Goal: Task Accomplishment & Management: Use online tool/utility

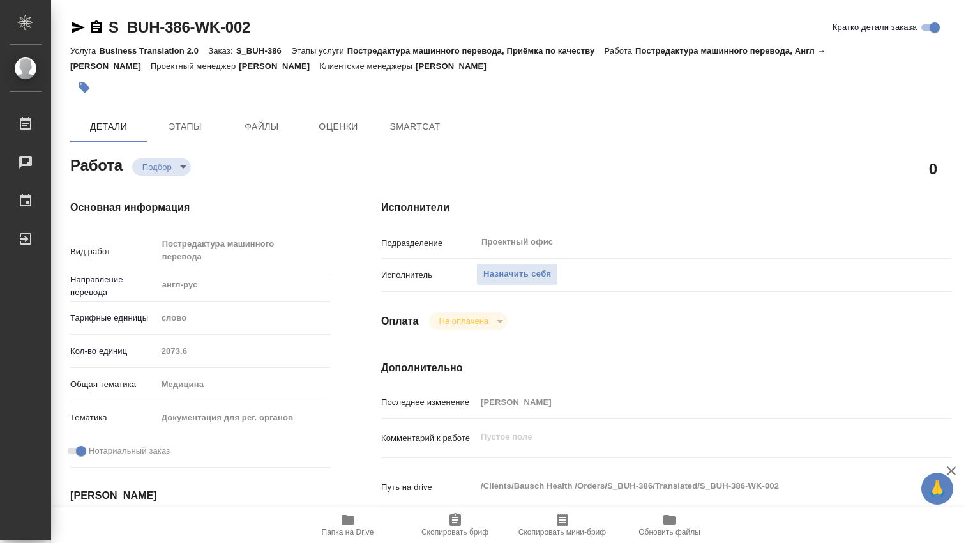
type textarea "x"
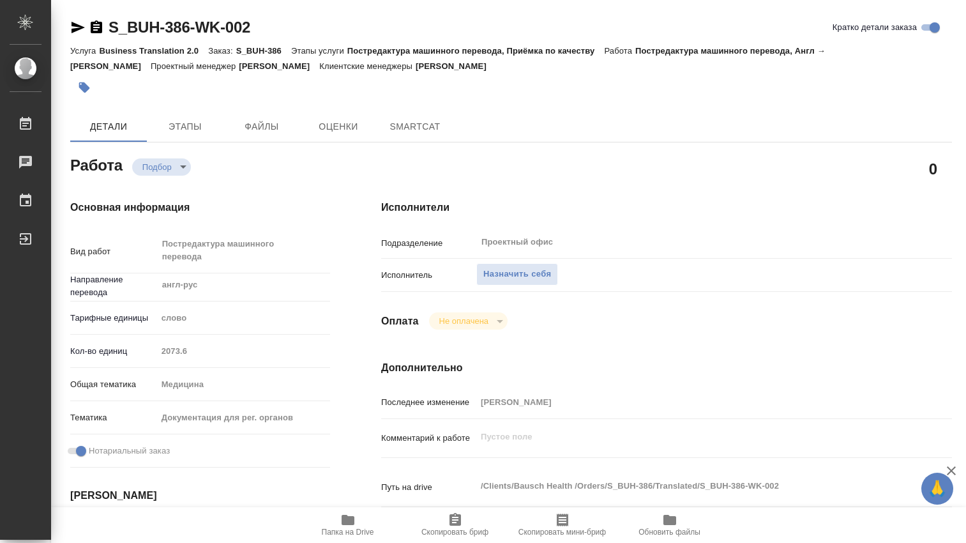
type textarea "x"
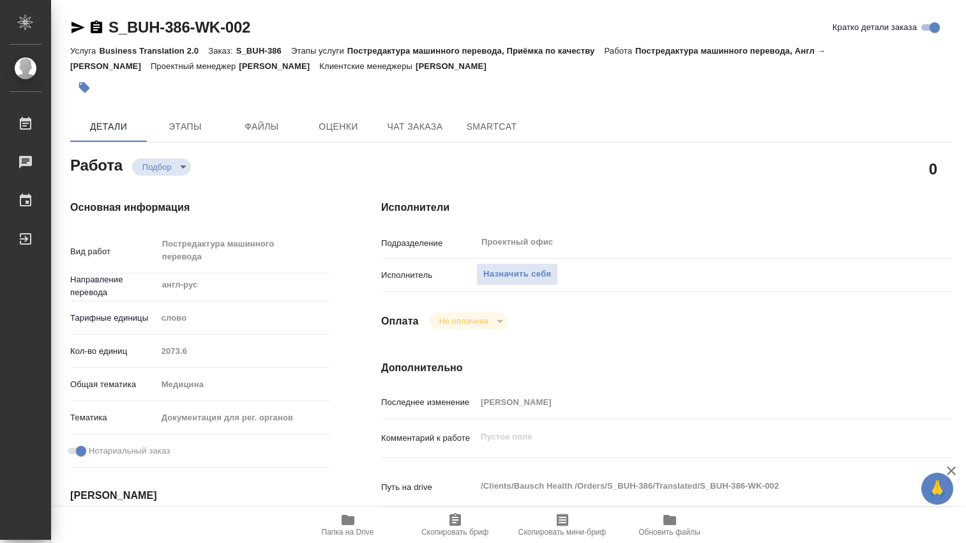
type textarea "x"
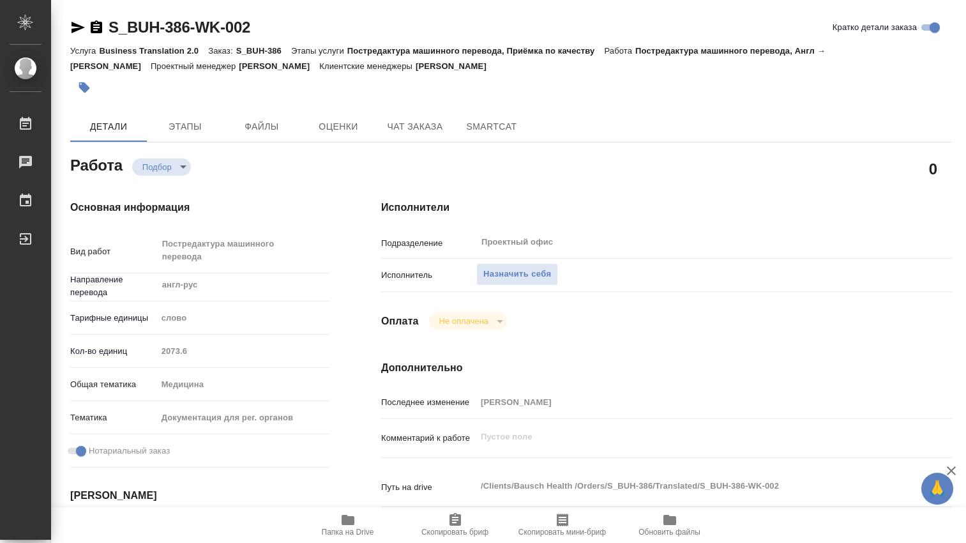
type textarea "x"
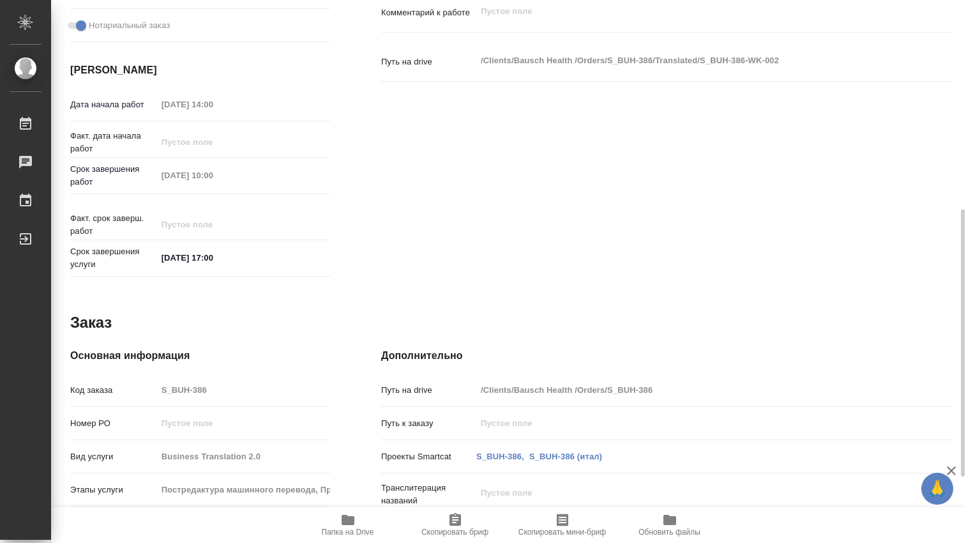
scroll to position [559, 0]
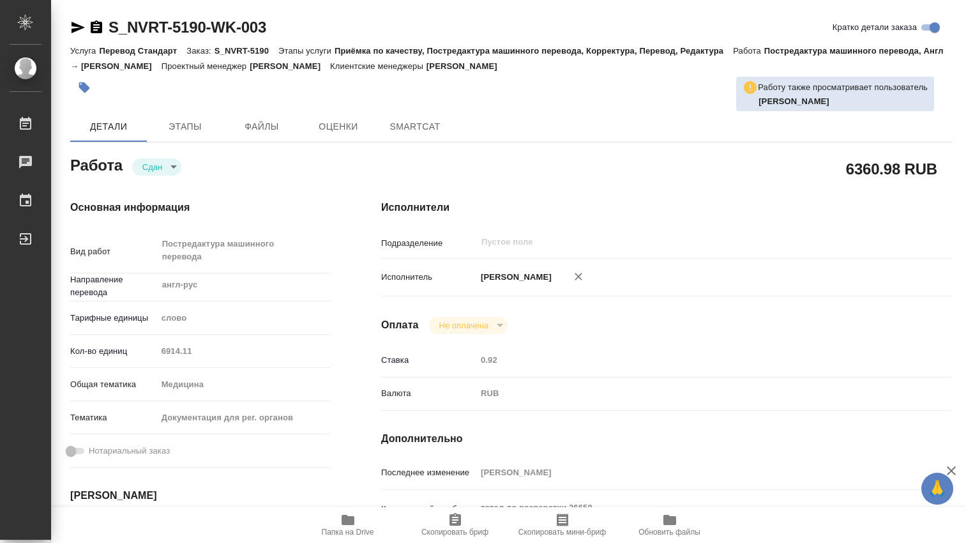
type textarea "x"
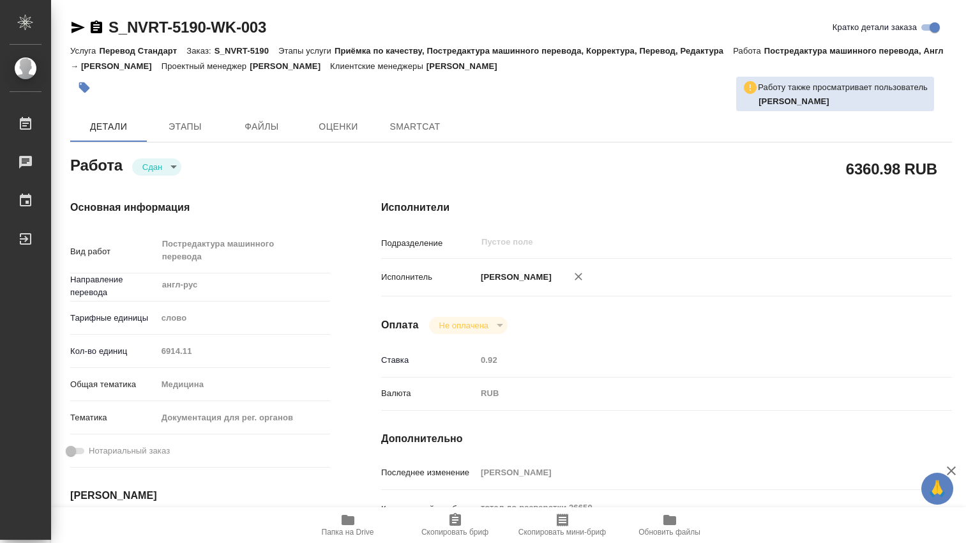
type textarea "x"
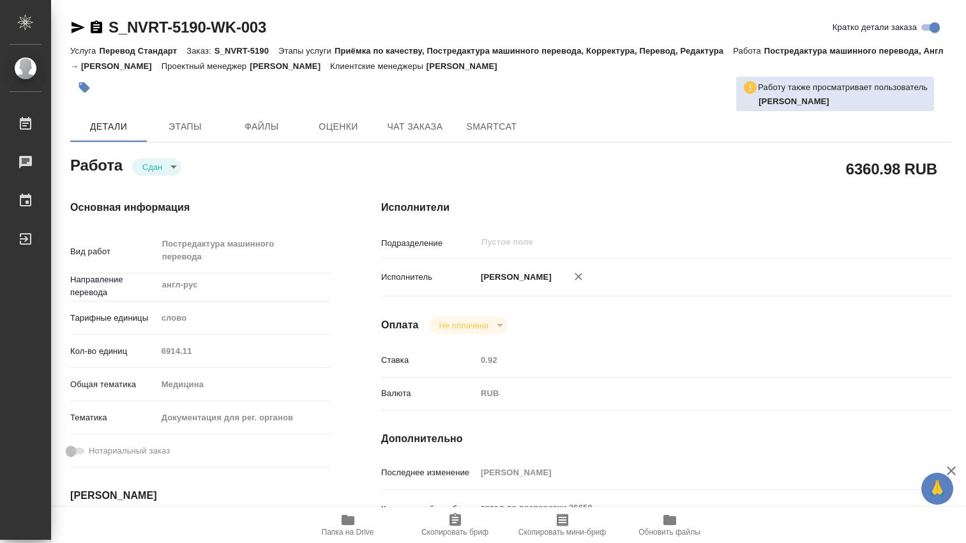
type textarea "x"
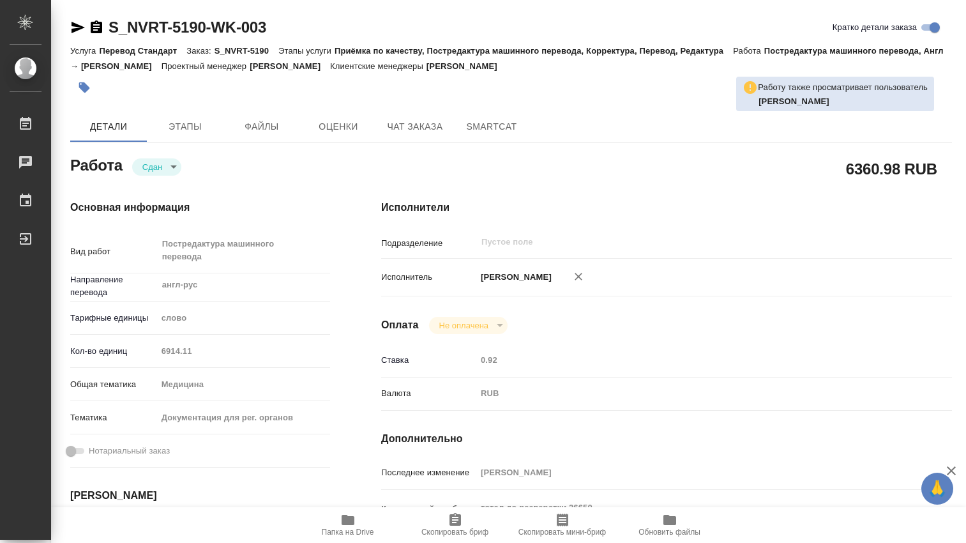
click at [151, 347] on div "Кол-во единиц 6914.11" at bounding box center [200, 351] width 260 height 22
type textarea "x"
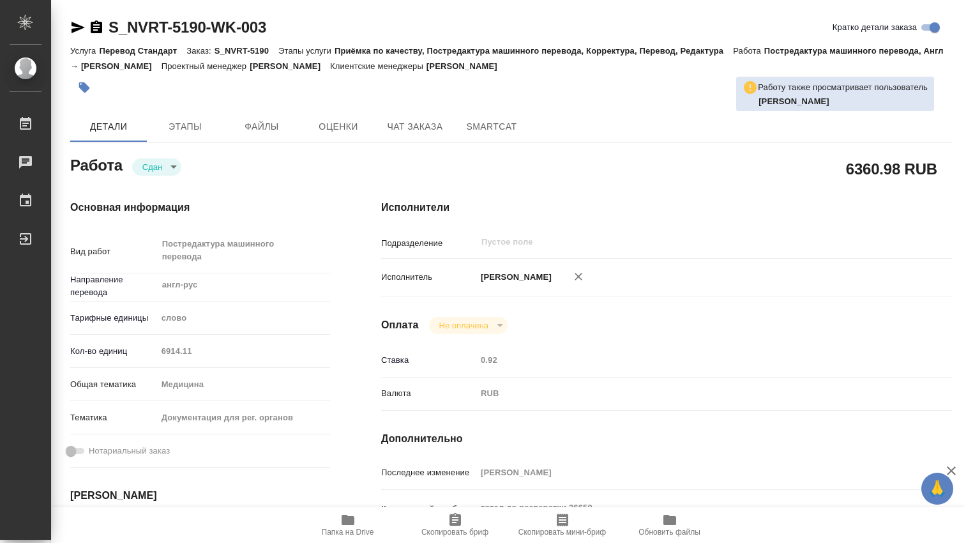
type textarea "x"
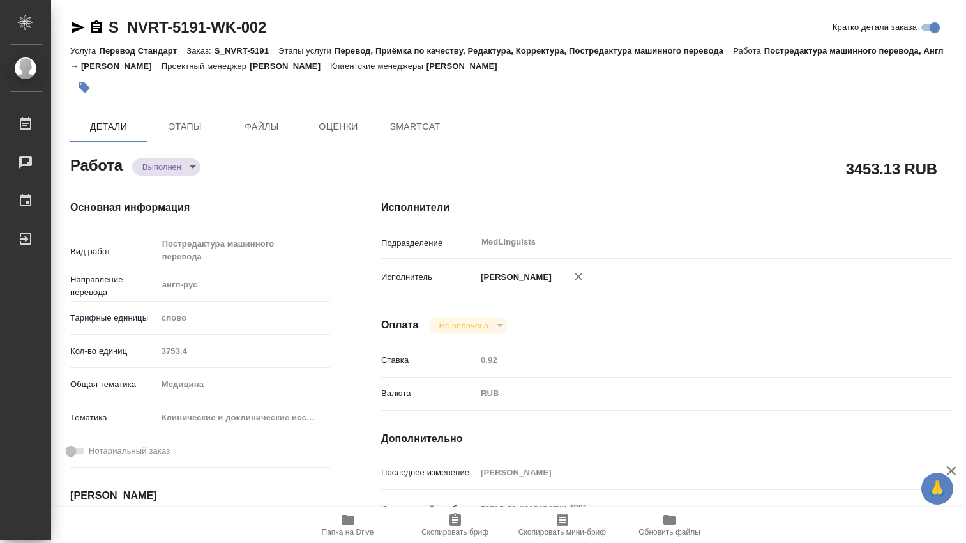
type textarea "x"
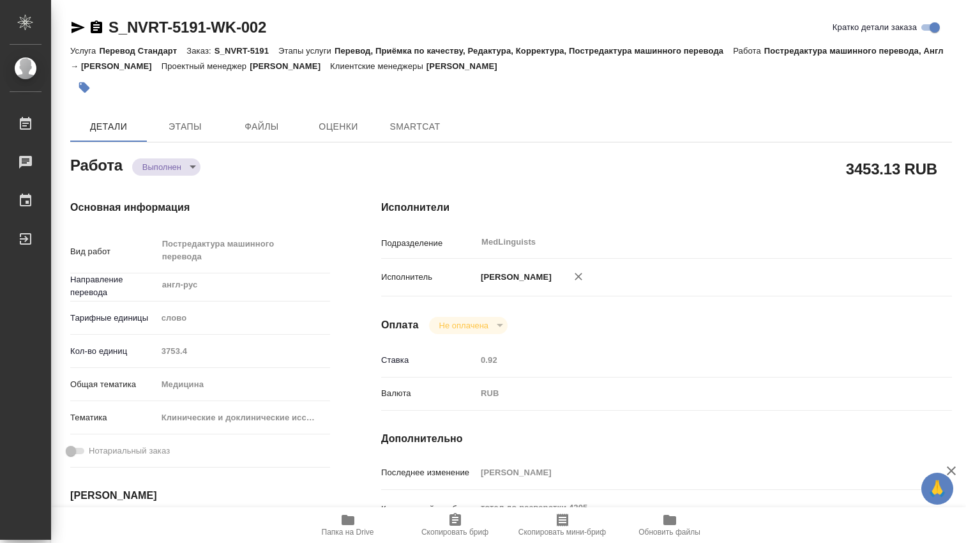
type textarea "x"
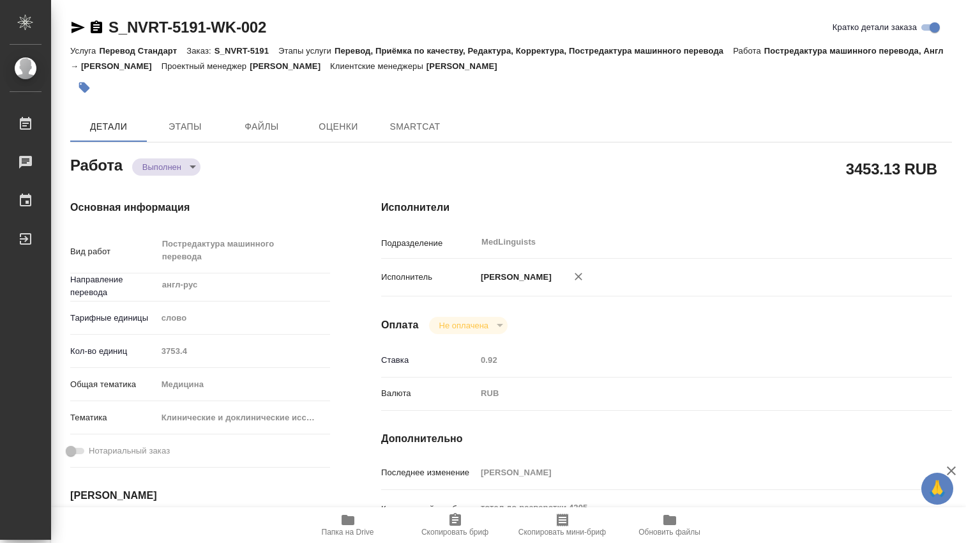
type textarea "x"
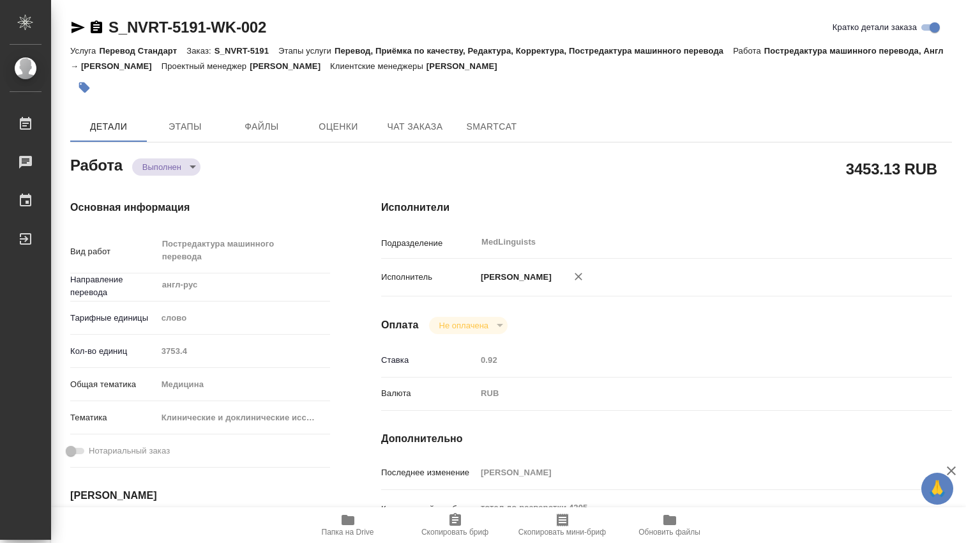
type textarea "x"
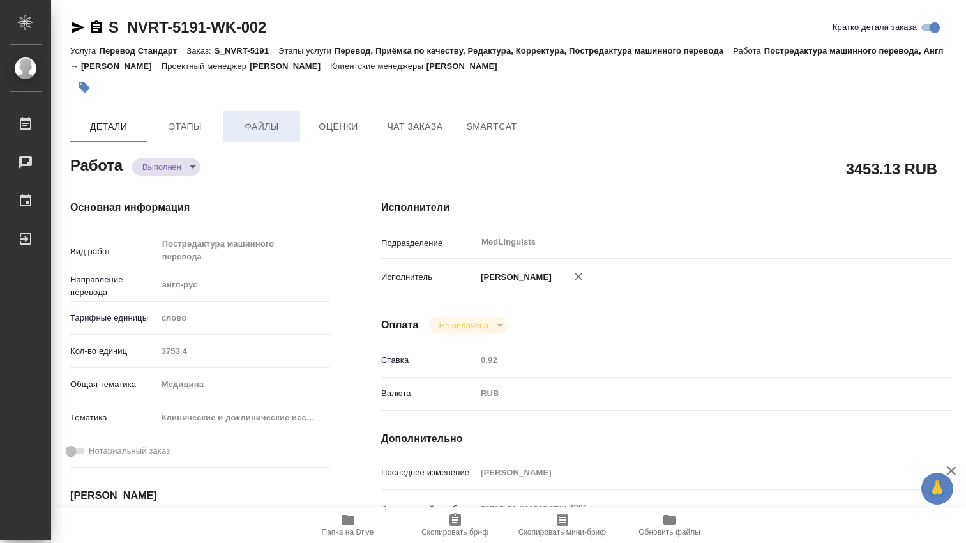
type textarea "x"
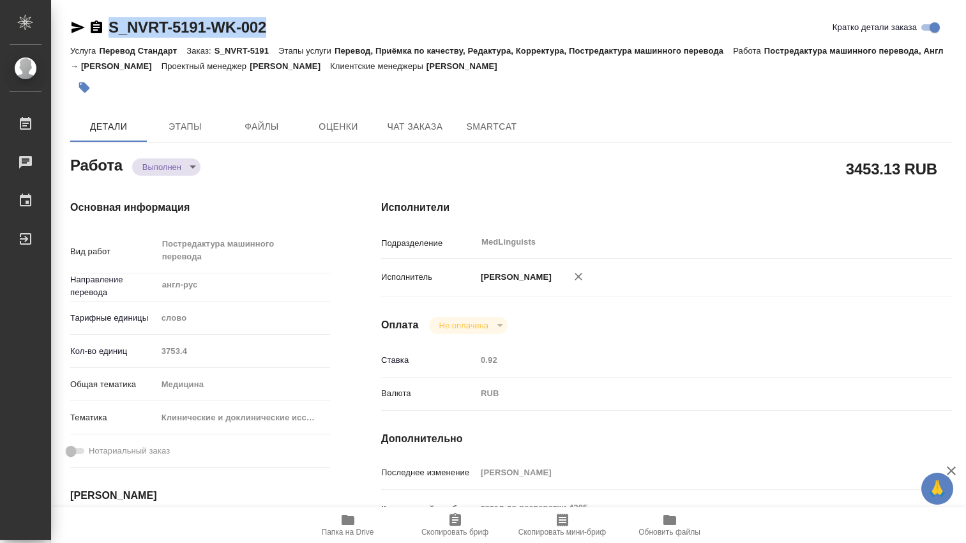
drag, startPoint x: 283, startPoint y: 27, endPoint x: 107, endPoint y: 26, distance: 175.6
click at [107, 26] on div "S_NVRT-5191-WK-002 Кратко детали заказа" at bounding box center [511, 27] width 882 height 20
copy link "S_NVRT-5191-WK-002"
type textarea "x"
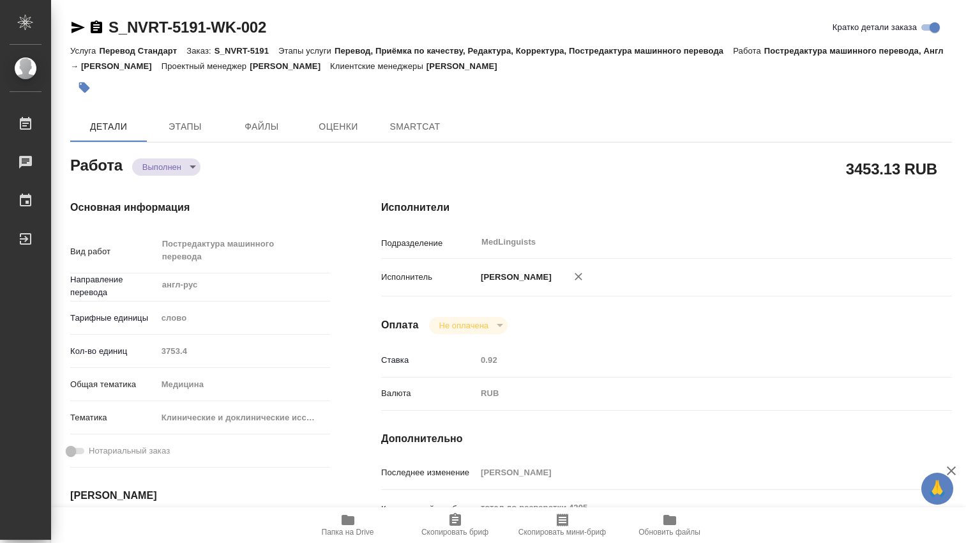
type textarea "x"
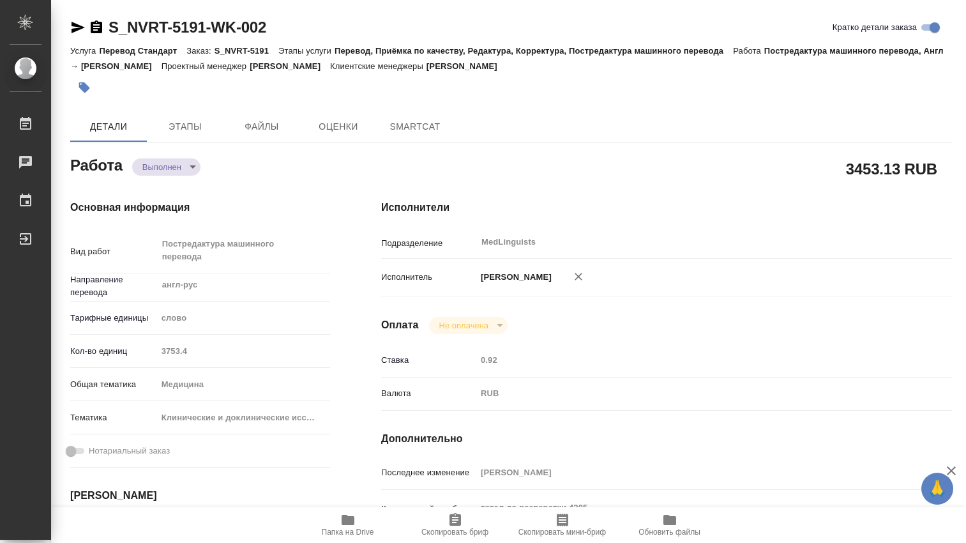
type textarea "x"
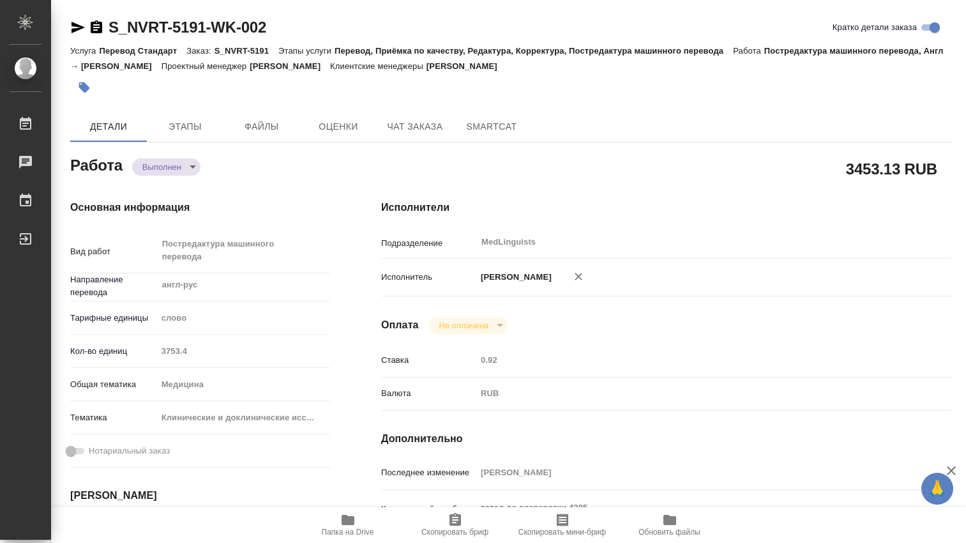
type textarea "x"
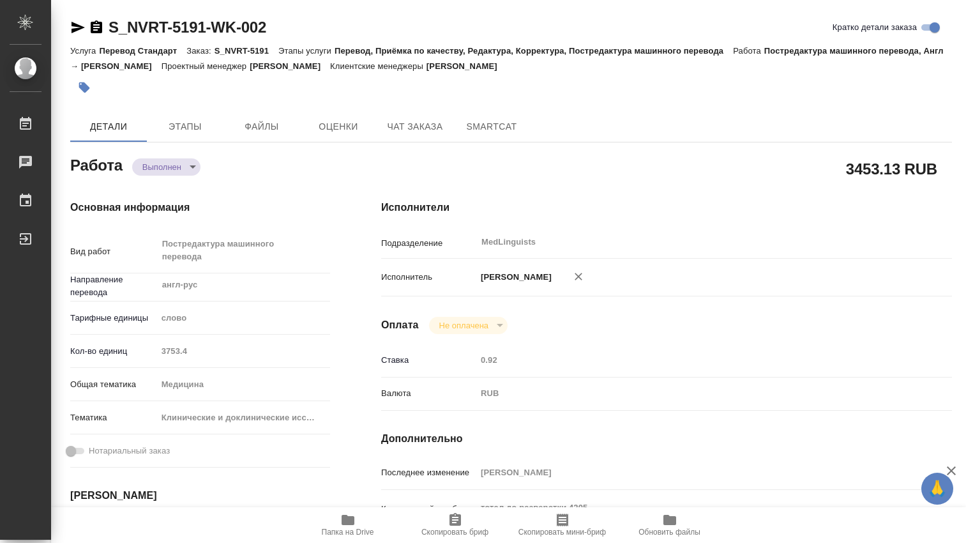
type textarea "x"
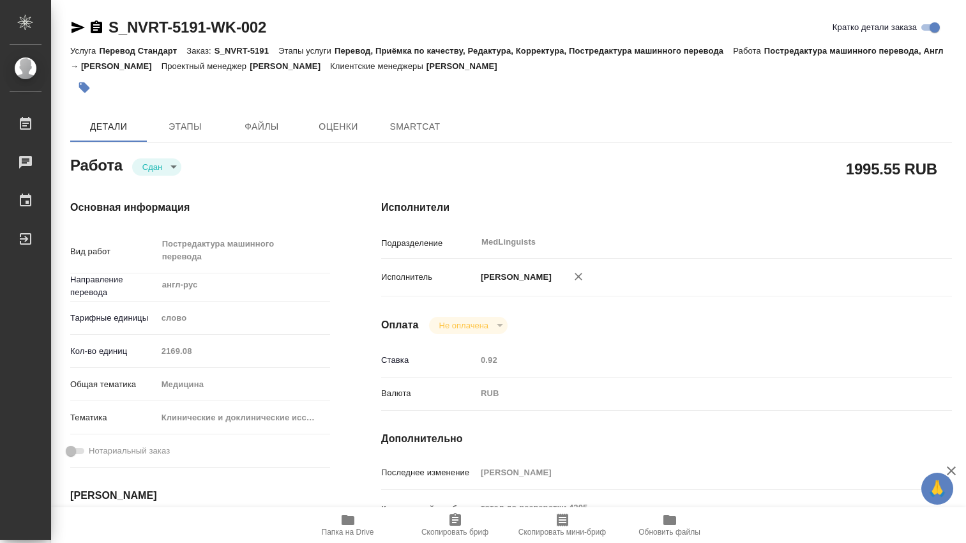
type textarea "x"
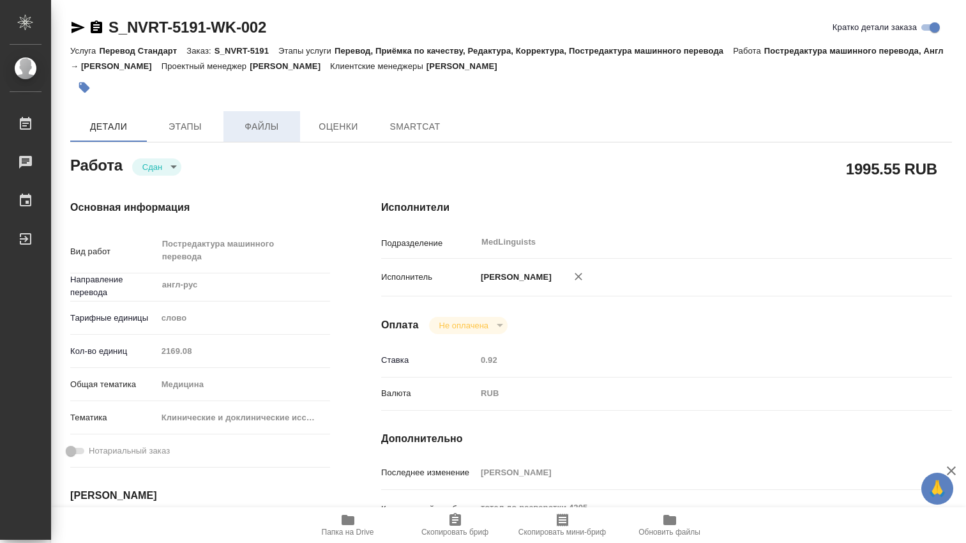
type textarea "x"
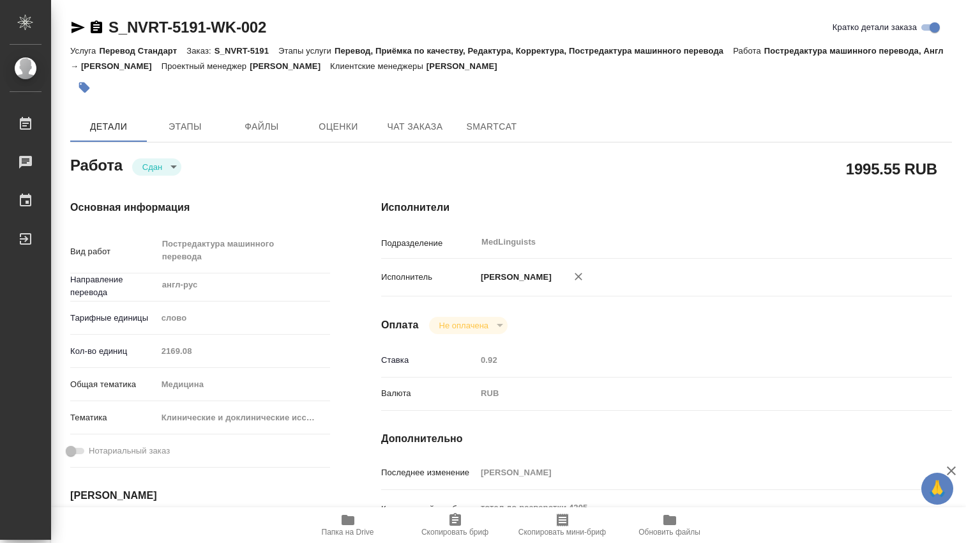
type textarea "x"
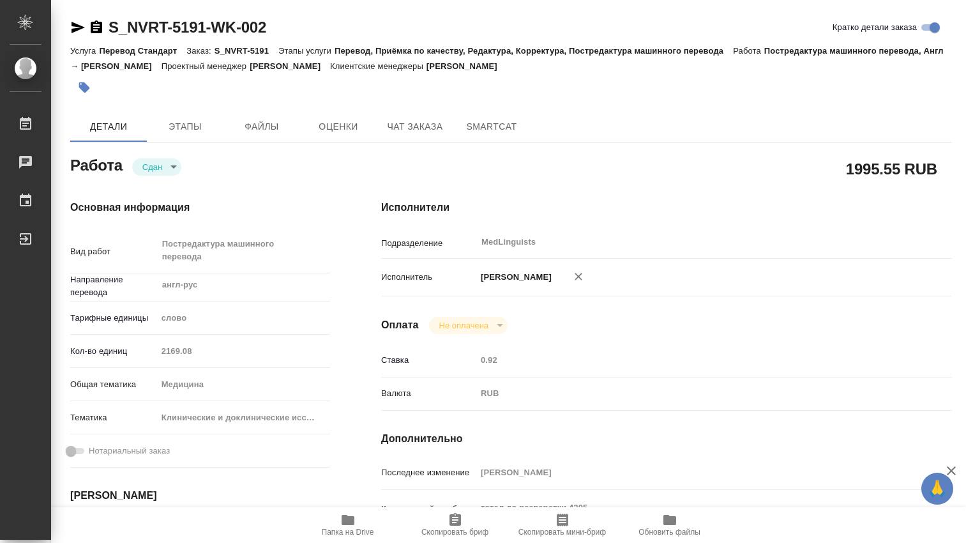
type textarea "x"
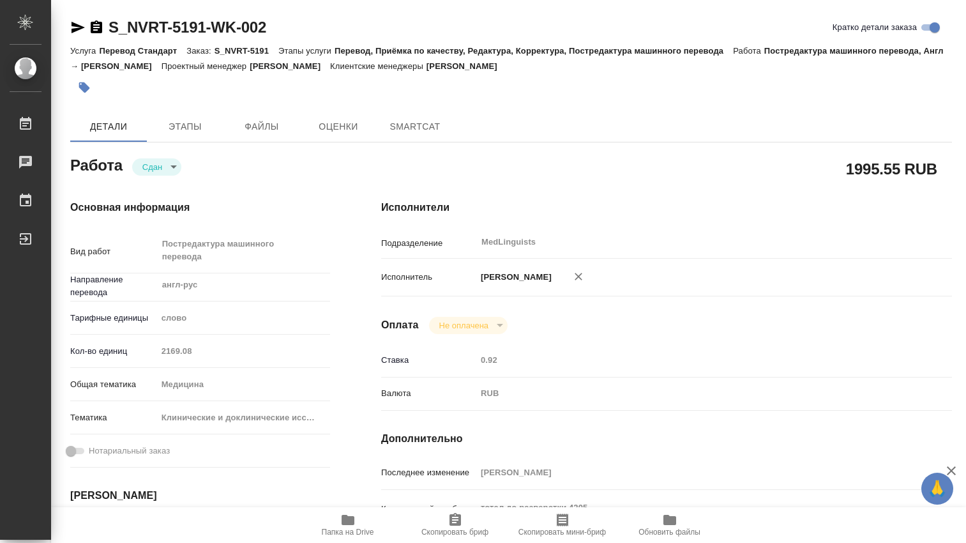
type textarea "x"
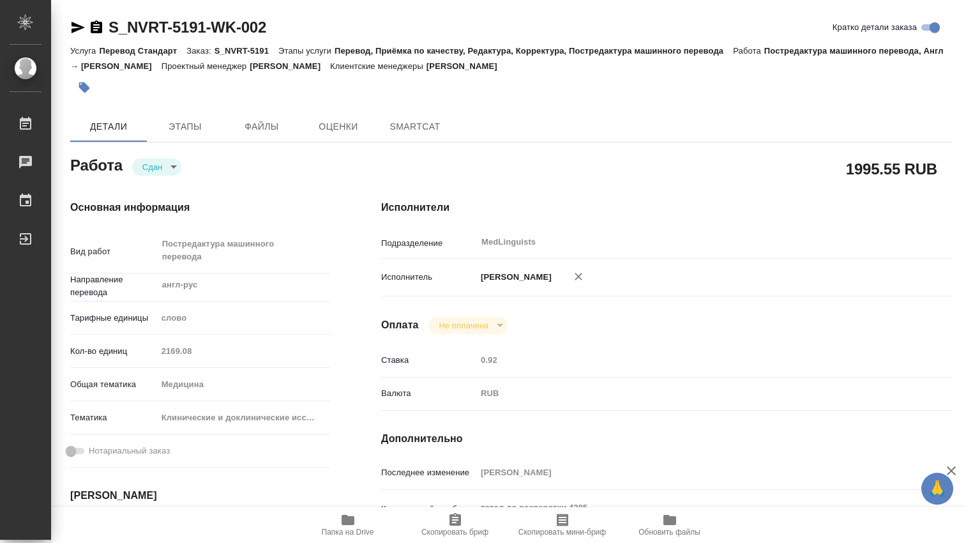
type textarea "x"
